Goal: Transaction & Acquisition: Purchase product/service

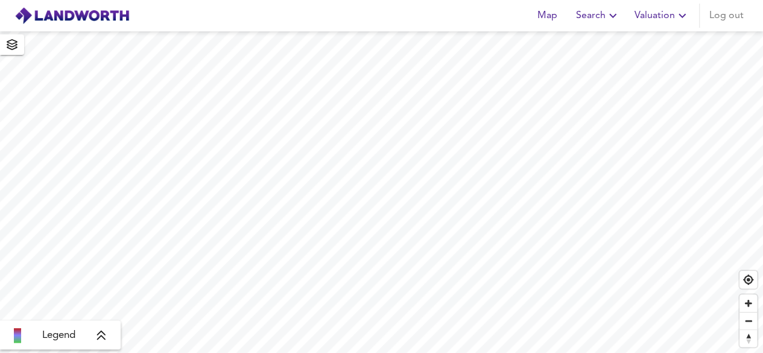
scroll to position [54, 0]
click at [557, 20] on span "Search" at bounding box center [555, 15] width 44 height 17
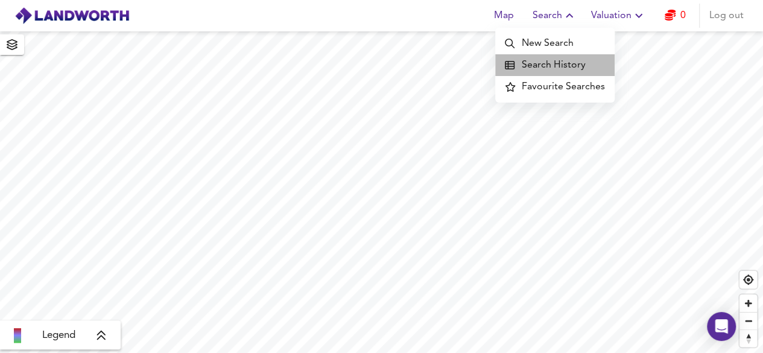
click at [563, 56] on li "Search History" at bounding box center [554, 65] width 119 height 22
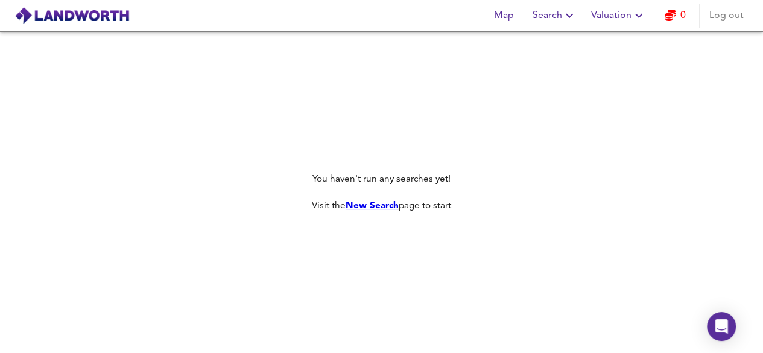
click at [606, 17] on span "Valuation" at bounding box center [618, 15] width 55 height 17
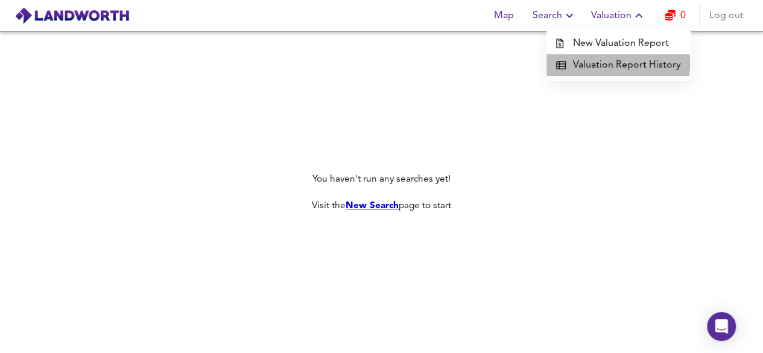
click at [607, 63] on li "Valuation Report History" at bounding box center [618, 65] width 144 height 22
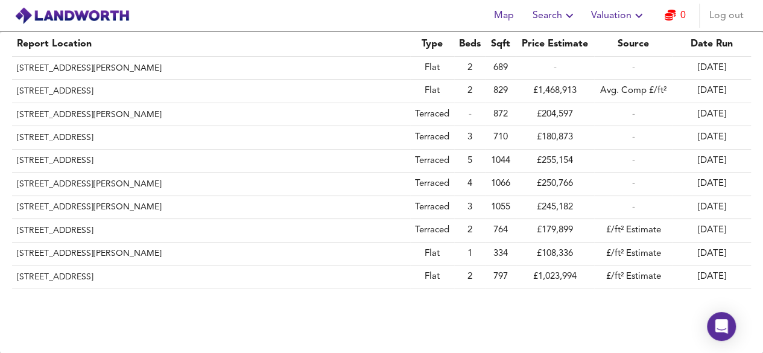
click at [631, 22] on span "Valuation" at bounding box center [618, 15] width 55 height 17
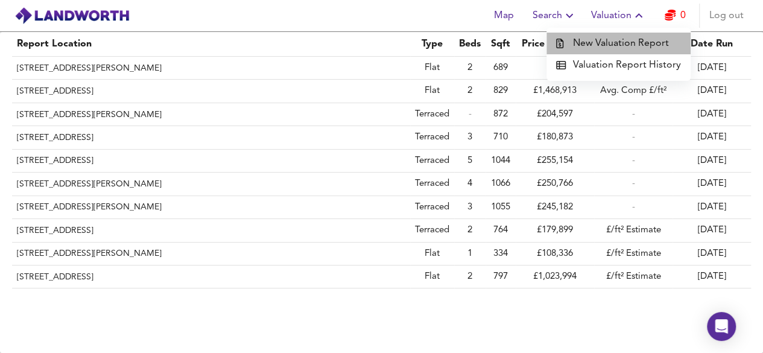
click at [631, 44] on li "New Valuation Report" at bounding box center [618, 44] width 144 height 22
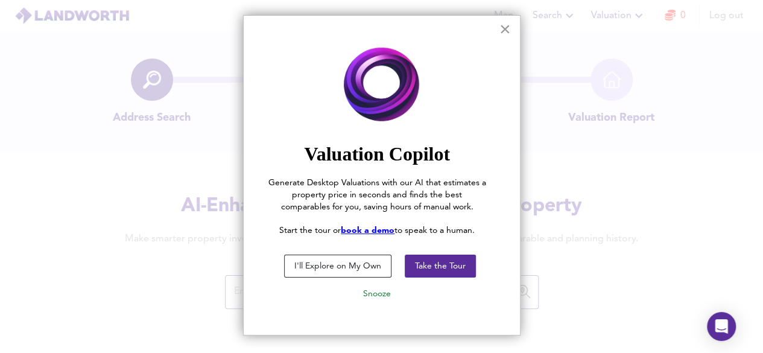
click at [504, 26] on button "×" at bounding box center [504, 28] width 11 height 19
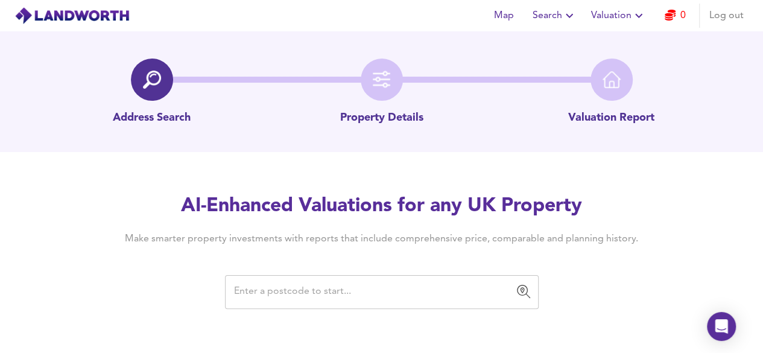
click at [327, 289] on input "text" at bounding box center [372, 291] width 285 height 23
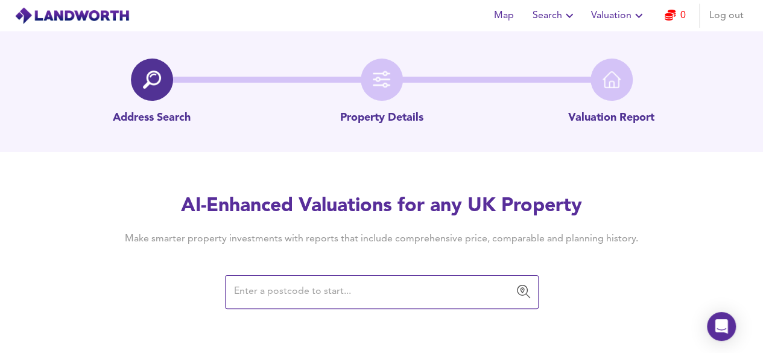
paste input "Flat 1, 24 Palace Garden Terrace, W8 5RP"
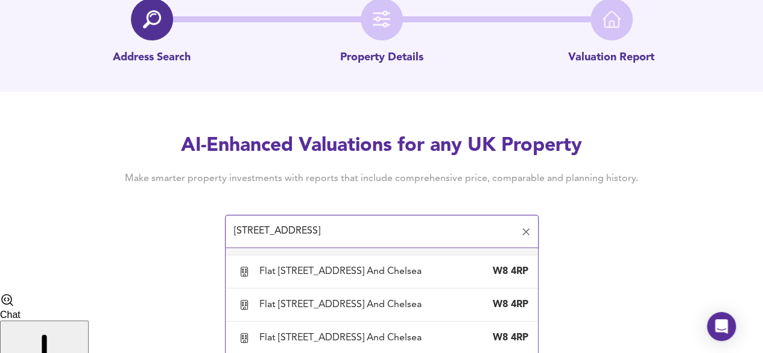
scroll to position [170, 0]
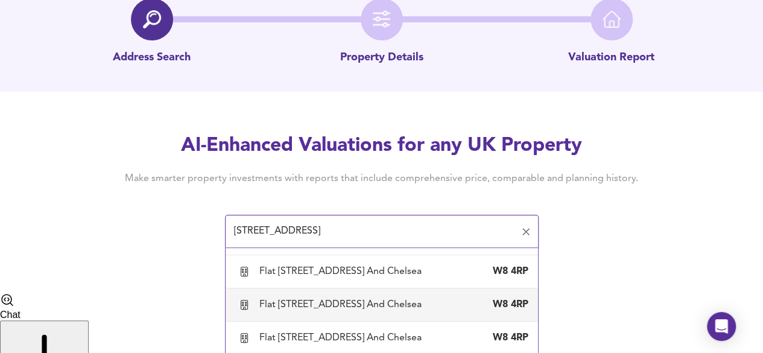
click at [391, 298] on div "Flat 2, 24 Palace Gardens Terrace, London, Kensington And Chelsea" at bounding box center [342, 304] width 167 height 13
type input "Flat 2, 24 Palace Gardens Terrace, London, Kensington And Chelsea"
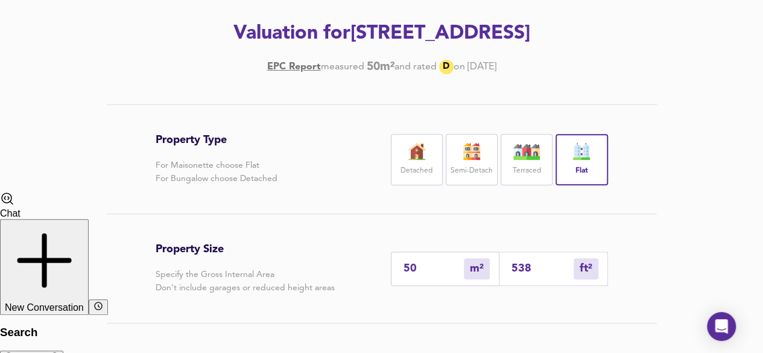
scroll to position [181, 0]
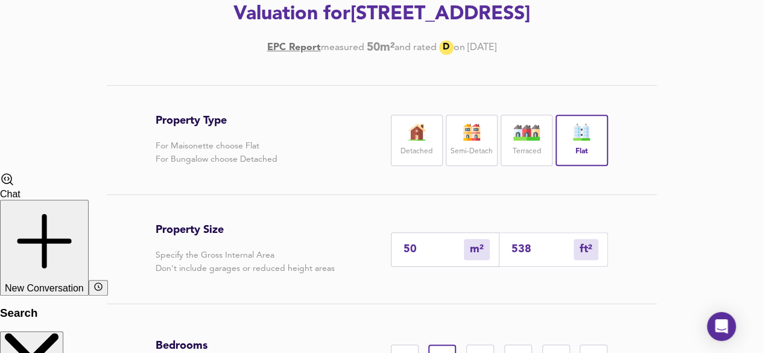
click at [429, 256] on input "50" at bounding box center [433, 249] width 60 height 13
type input "5"
type input "54"
type input "5"
type input "54"
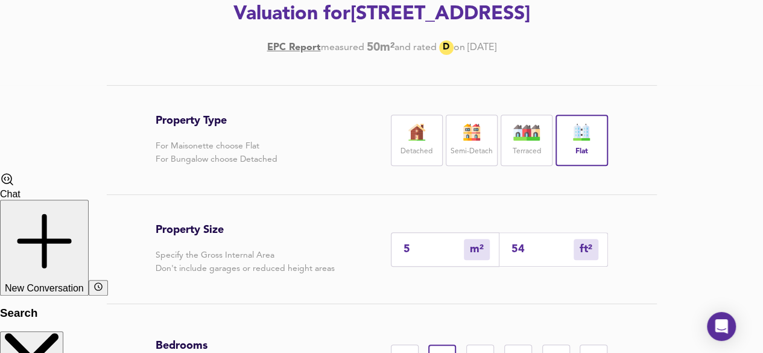
type input "58"
type input "624"
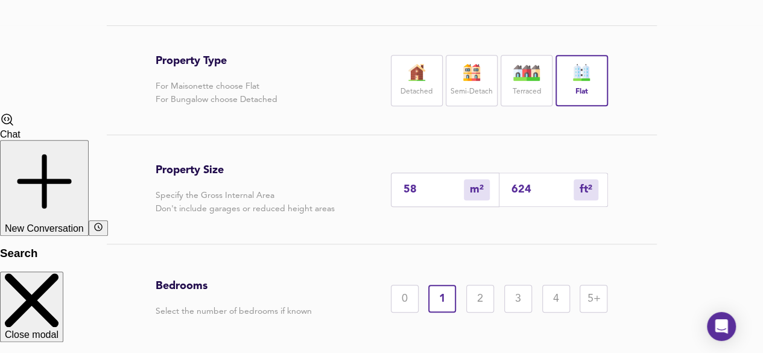
scroll to position [183, 0]
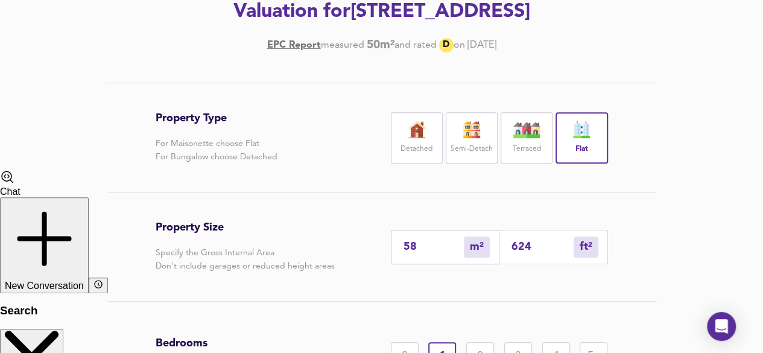
click at [526, 264] on div "624 ft² sqft" at bounding box center [553, 247] width 109 height 34
click at [531, 253] on input "624" at bounding box center [542, 247] width 62 height 13
type input "6"
type input "62"
type input "1"
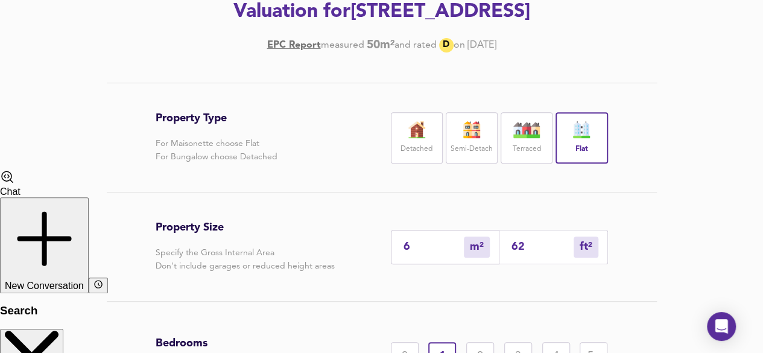
type input "6"
type input "61"
type input "57"
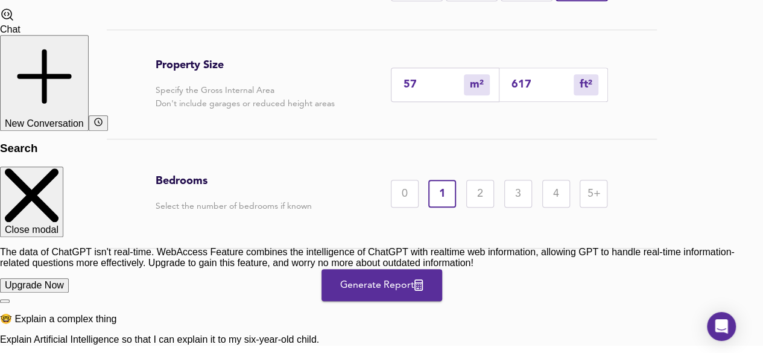
scroll to position [364, 0]
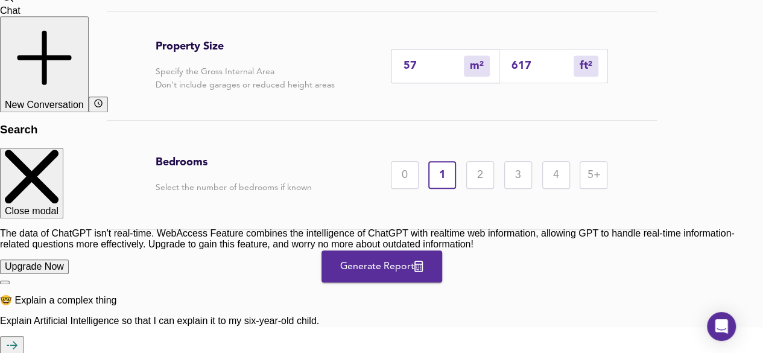
type input "617"
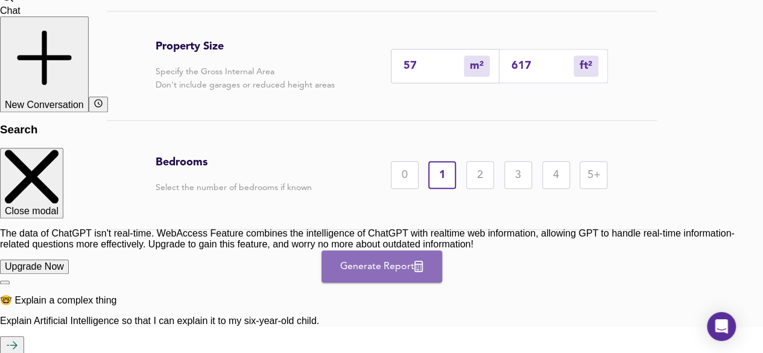
click at [419, 272] on icon "button" at bounding box center [418, 266] width 8 height 11
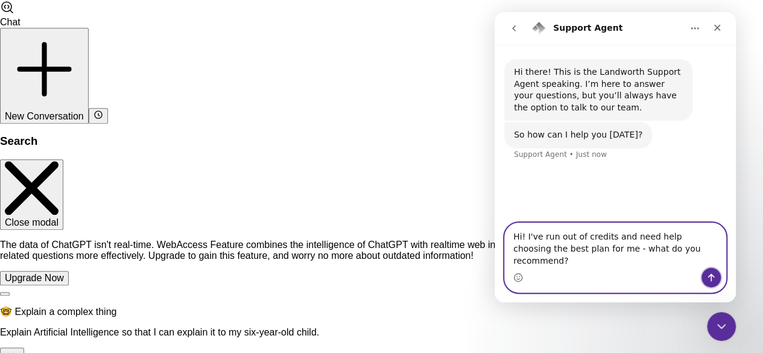
click at [706, 280] on button "Send a message…" at bounding box center [710, 277] width 19 height 19
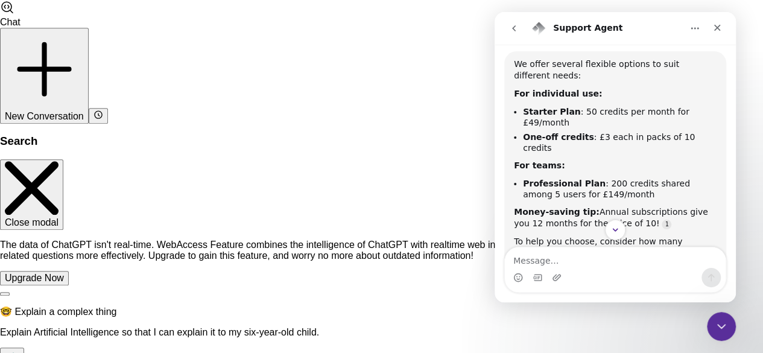
scroll to position [185, 0]
click at [624, 262] on textarea "Message…" at bounding box center [615, 257] width 221 height 21
click at [577, 266] on textarea "how many points do i need" at bounding box center [615, 257] width 221 height 21
click at [636, 264] on textarea "how many credits do i need" at bounding box center [615, 257] width 221 height 21
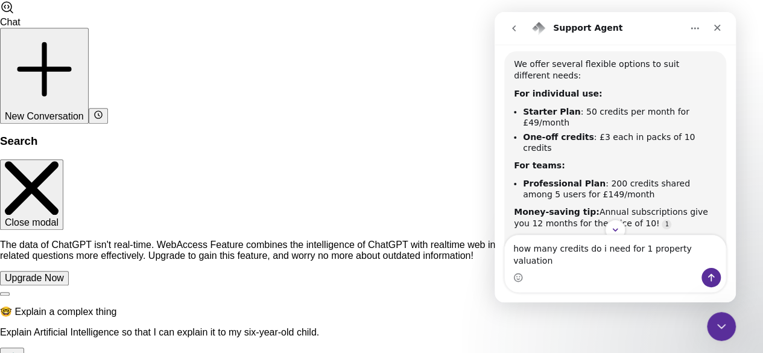
type textarea "how many credits do i need for 1 property valuation?"
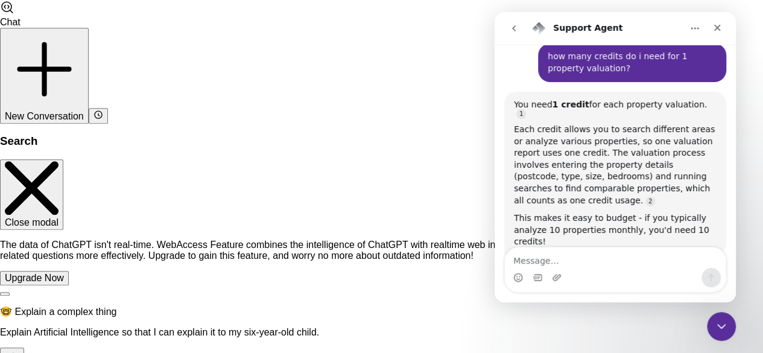
scroll to position [522, 0]
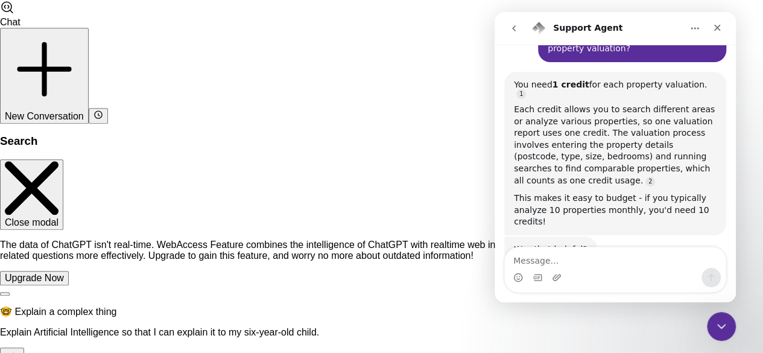
click at [606, 261] on textarea "Message…" at bounding box center [615, 257] width 221 height 21
type textarea "and how long are the credits expiry date?"
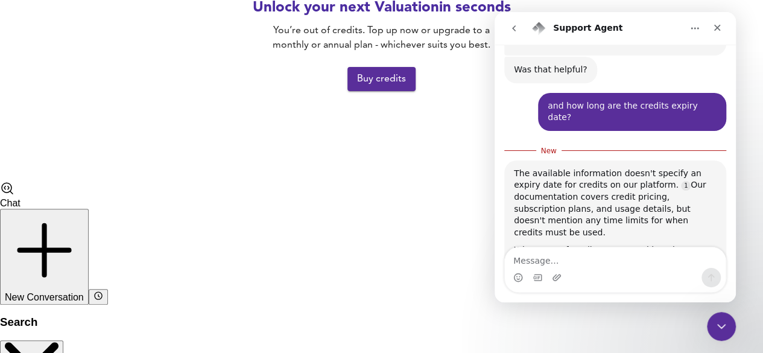
scroll to position [714, 0]
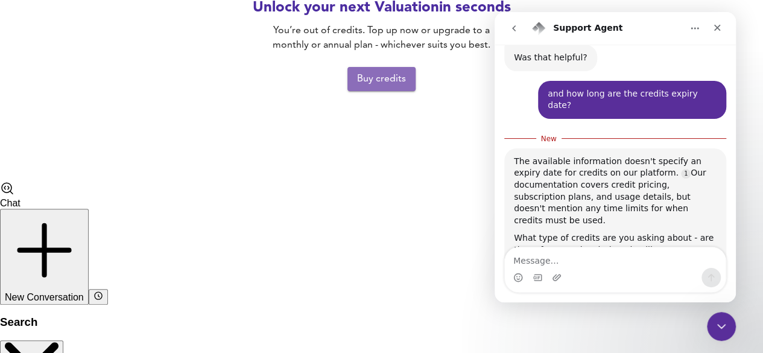
click at [372, 74] on span "Buy credits" at bounding box center [381, 79] width 49 height 17
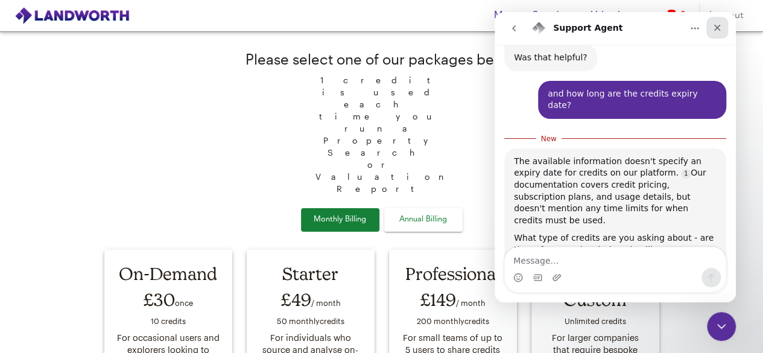
click at [719, 27] on icon "Close" at bounding box center [717, 28] width 10 height 10
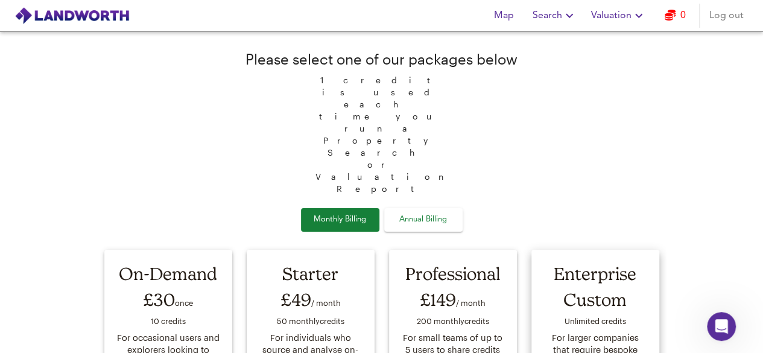
scroll to position [695, 0]
click at [620, 14] on span "Valuation" at bounding box center [618, 15] width 55 height 17
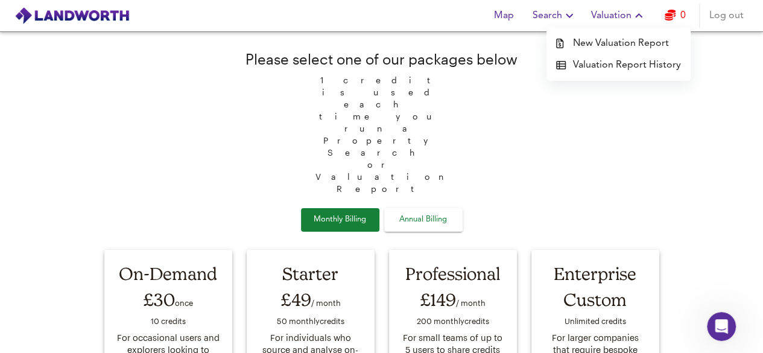
click at [620, 14] on span "Valuation" at bounding box center [618, 15] width 55 height 17
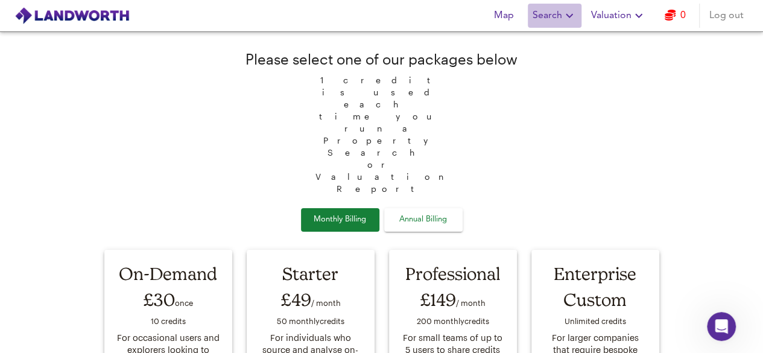
click at [565, 21] on icon "button" at bounding box center [569, 15] width 14 height 14
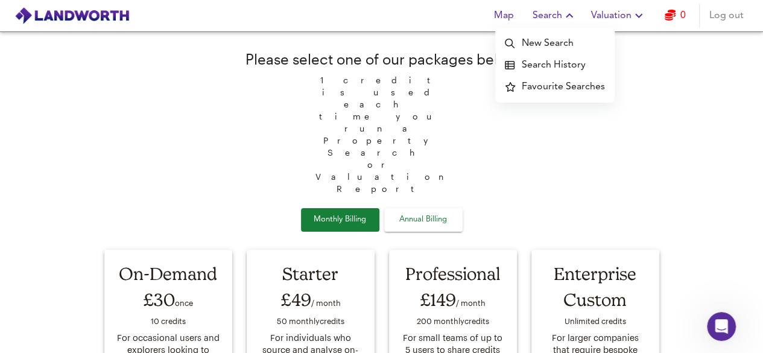
click at [729, 16] on span "Log out" at bounding box center [726, 15] width 34 height 17
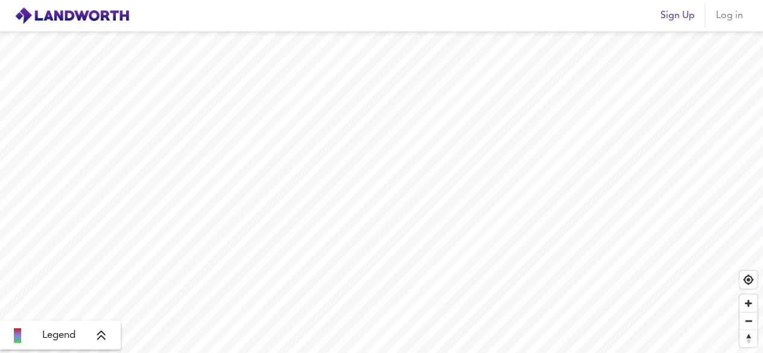
scroll to position [54, 0]
click at [688, 16] on span "Sign Up" at bounding box center [677, 15] width 34 height 17
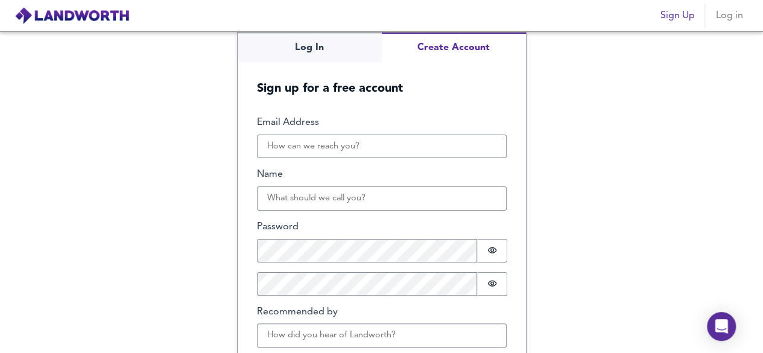
click at [420, 54] on button "Create Account" at bounding box center [454, 48] width 144 height 30
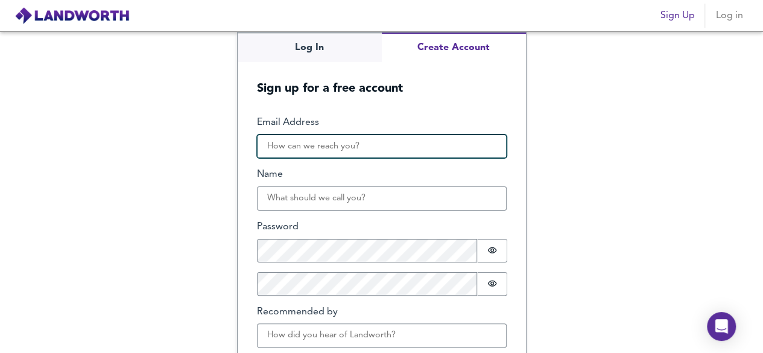
click at [321, 139] on input "Email Address" at bounding box center [382, 146] width 250 height 24
type input "[EMAIL_ADDRESS][DOMAIN_NAME]"
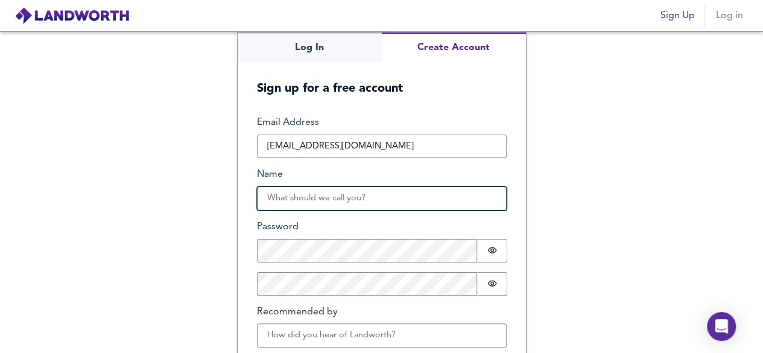
type input "[PERSON_NAME]"
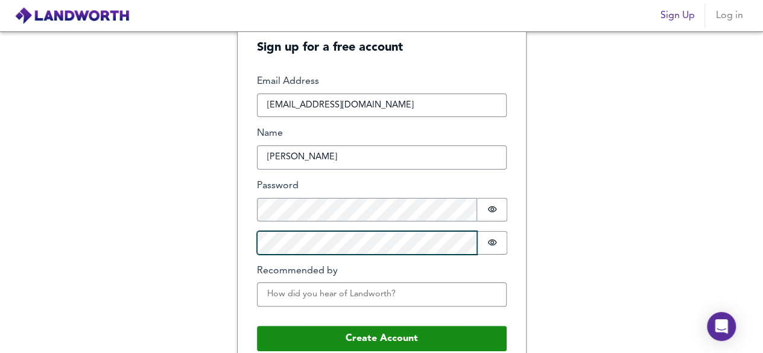
scroll to position [57, 0]
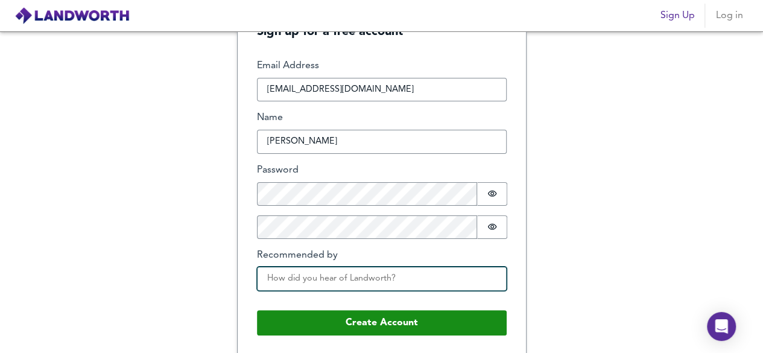
click at [275, 285] on input "Recommended by" at bounding box center [382, 279] width 250 height 24
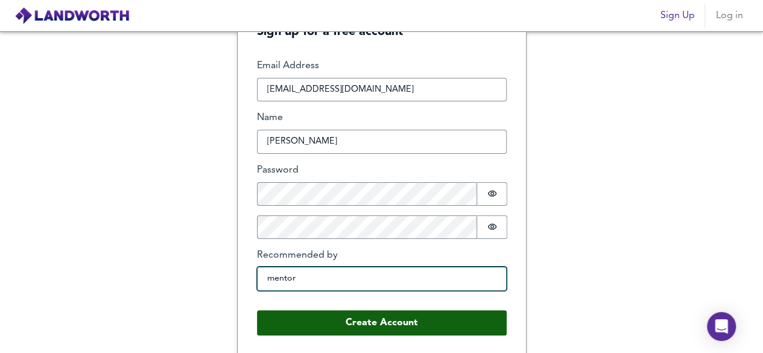
type input "mentor"
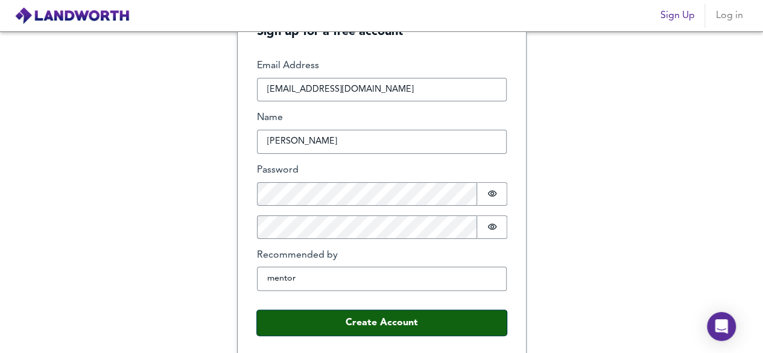
click at [300, 314] on button "Create Account" at bounding box center [382, 322] width 250 height 25
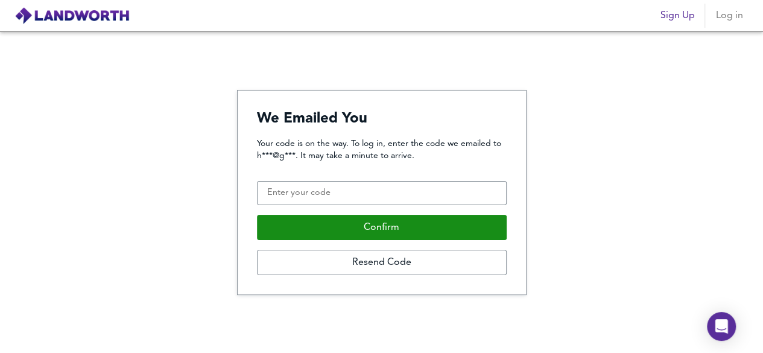
scroll to position [0, 0]
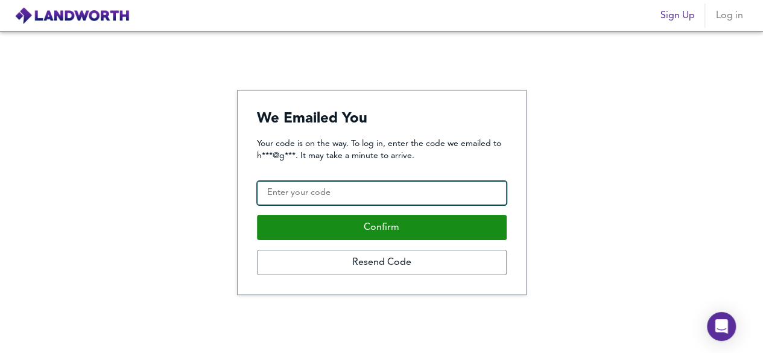
click at [351, 197] on input "Confirmation Code" at bounding box center [382, 193] width 250 height 24
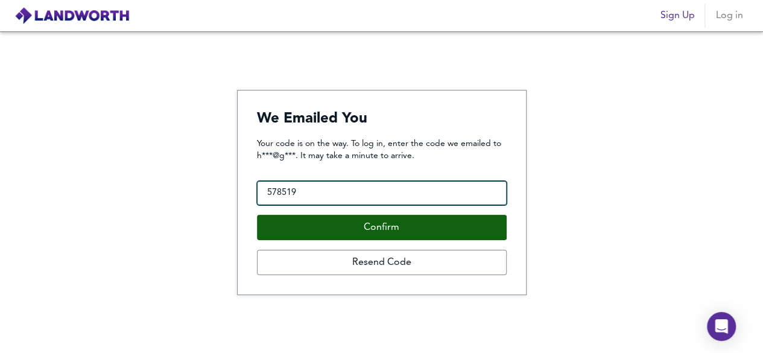
type input "578519"
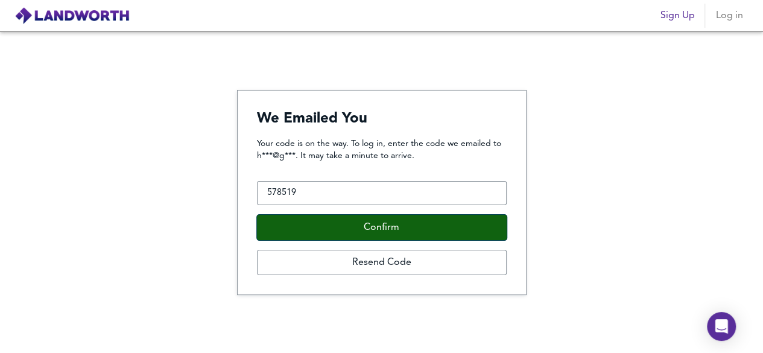
click at [359, 234] on button "Confirm" at bounding box center [382, 227] width 250 height 25
